Goal: Task Accomplishment & Management: Manage account settings

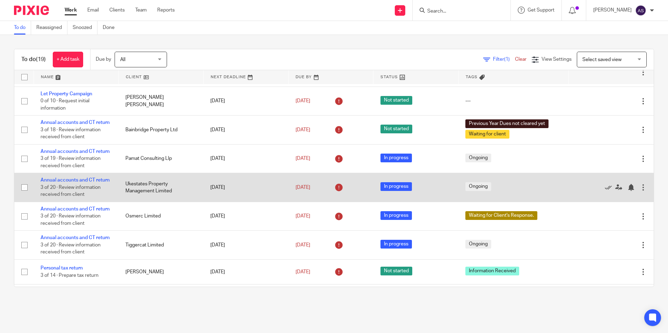
scroll to position [105, 0]
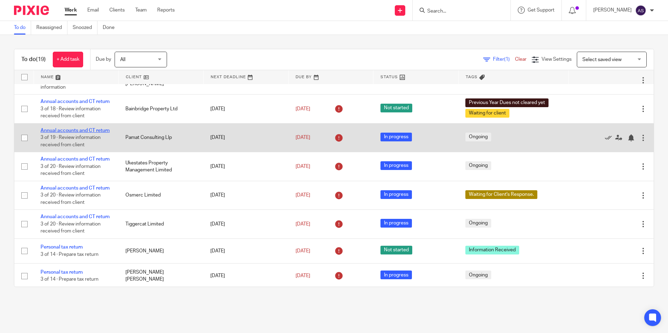
click at [65, 133] on link "Annual accounts and CT return" at bounding box center [75, 130] width 69 height 5
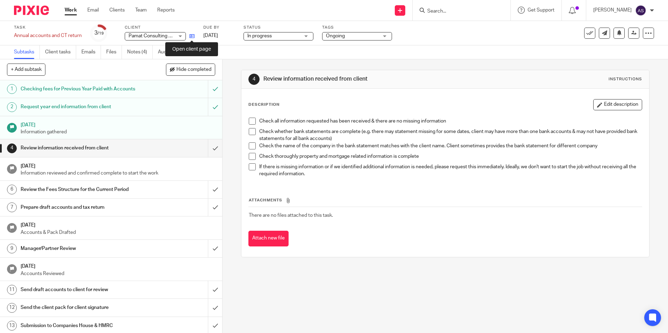
click at [193, 38] on icon at bounding box center [191, 36] width 5 height 5
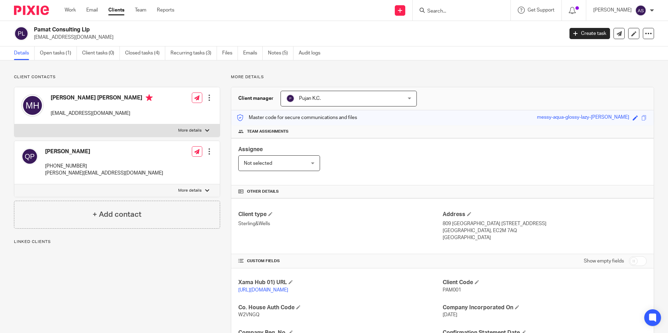
scroll to position [118, 0]
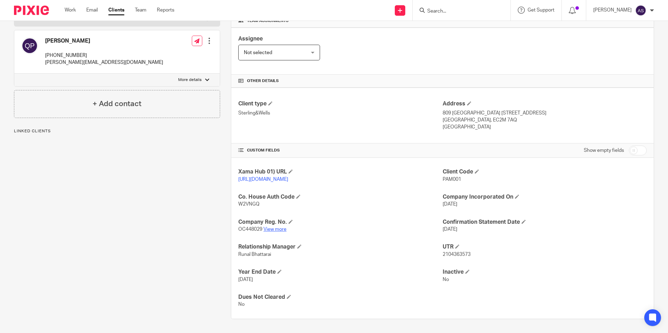
click at [277, 229] on link "View more" at bounding box center [274, 229] width 23 height 5
